Goal: Information Seeking & Learning: Understand process/instructions

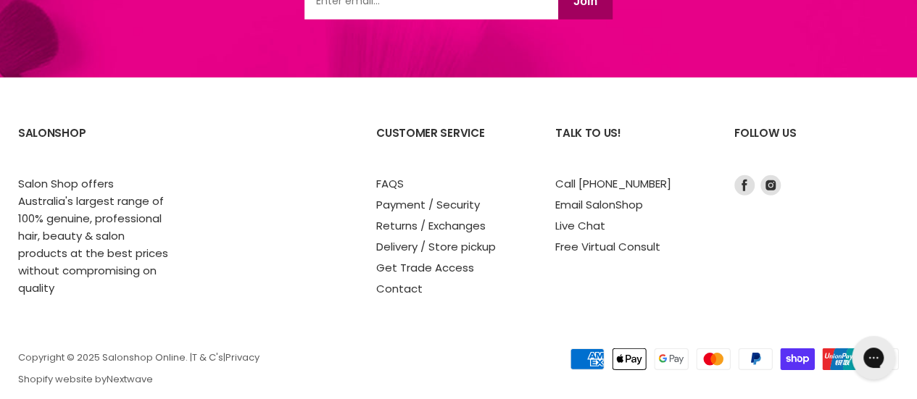
scroll to position [2046, 0]
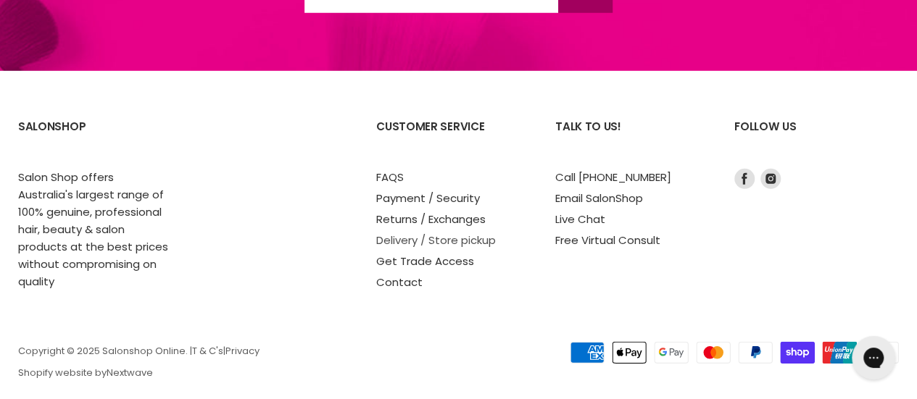
click at [452, 233] on link "Delivery / Store pickup" at bounding box center [436, 240] width 120 height 15
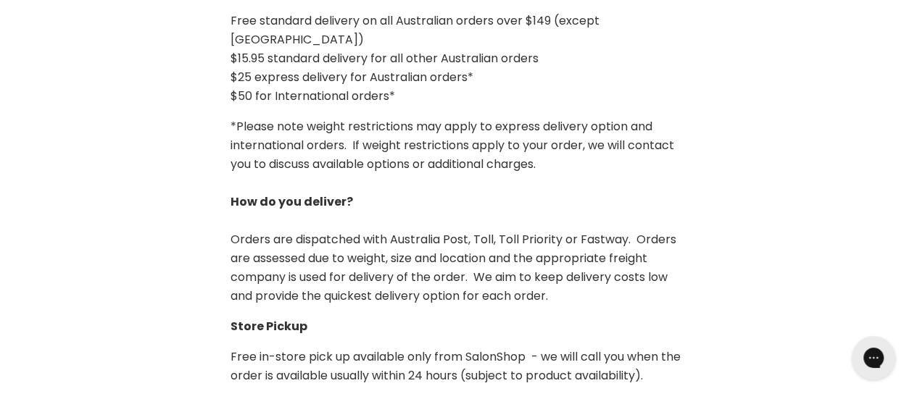
scroll to position [542, 0]
